Goal: Find contact information: Find contact information

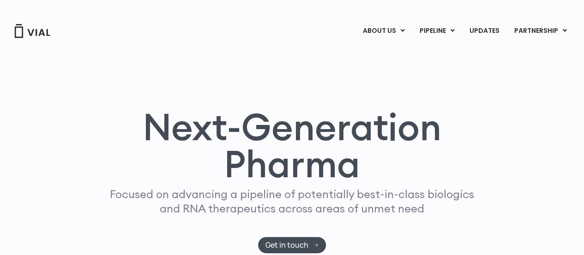
click at [262, 201] on p "Focused on advancing a pipeline of potentially best-in-class biologics and RNA …" at bounding box center [292, 201] width 372 height 29
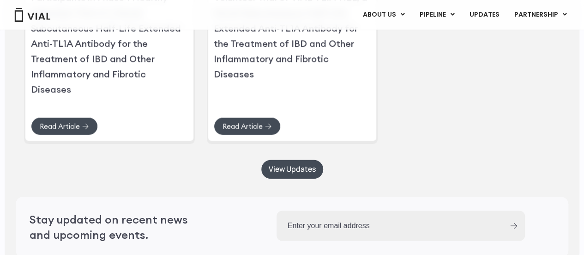
scroll to position [2321, 0]
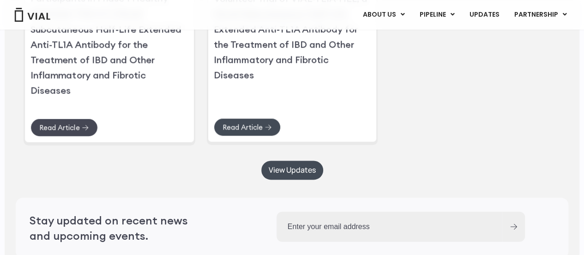
click at [75, 131] on span "Read Article" at bounding box center [59, 127] width 40 height 7
click at [242, 136] on link "Read Article" at bounding box center [246, 127] width 67 height 18
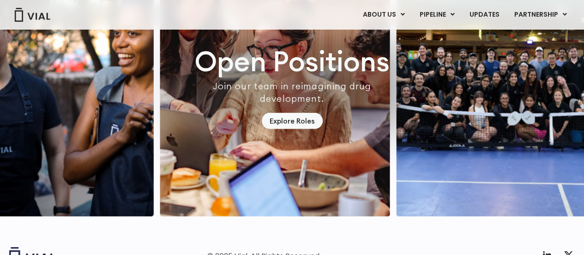
scroll to position [2745, 0]
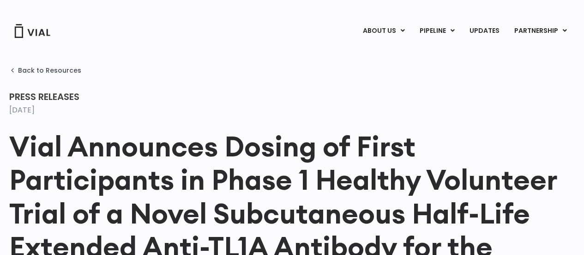
scroll to position [1302, 0]
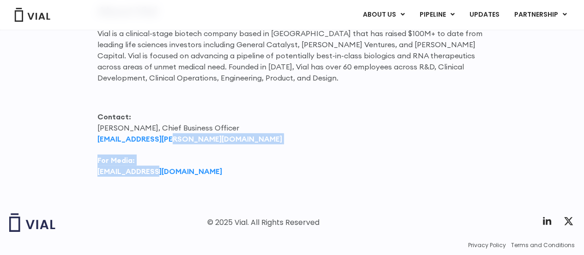
drag, startPoint x: 0, startPoint y: 0, endPoint x: 163, endPoint y: 173, distance: 238.0
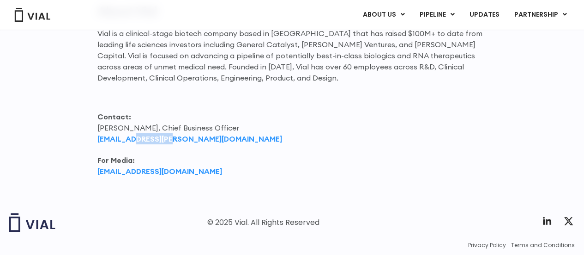
drag, startPoint x: 178, startPoint y: 126, endPoint x: 137, endPoint y: 127, distance: 41.6
click at [137, 127] on p "Contact: [PERSON_NAME], Chief Business Officer [EMAIL_ADDRESS][PERSON_NAME][DOM…" at bounding box center [292, 127] width 390 height 33
copy strong "@[DOMAIN_NAME]"
